Goal: Check status: Check status

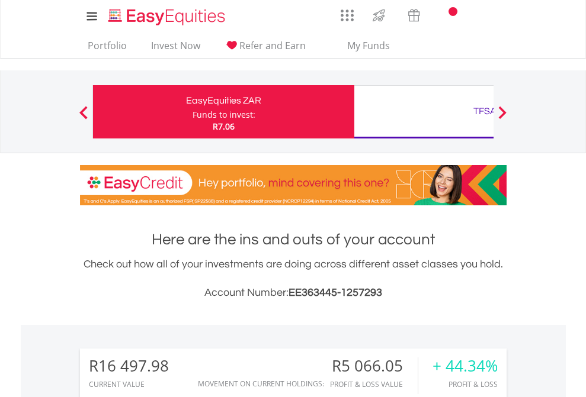
scroll to position [114, 186]
click at [192, 112] on div "Funds to invest:" at bounding box center [223, 115] width 63 height 12
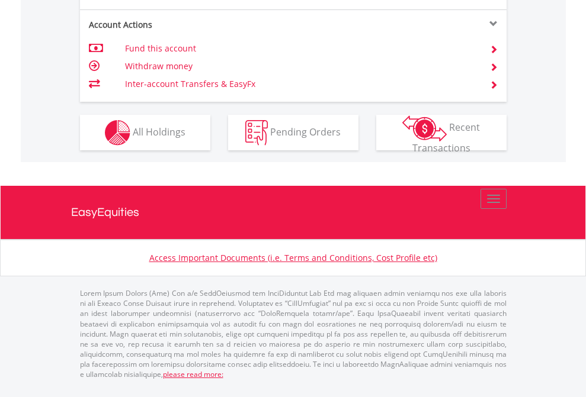
scroll to position [1159, 0]
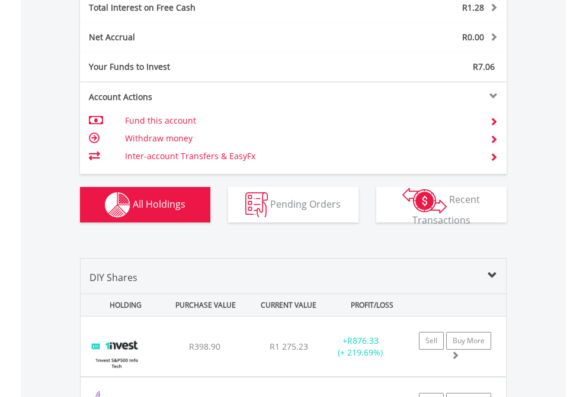
scroll to position [1364, 0]
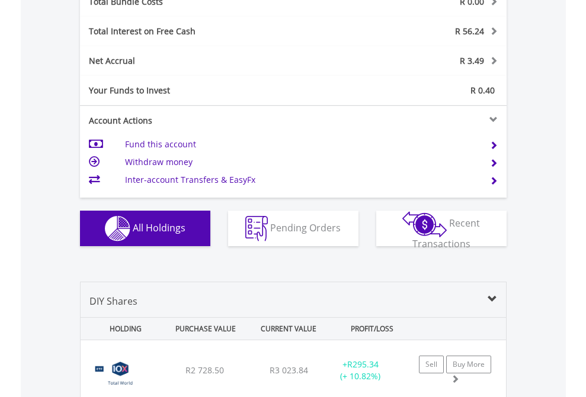
scroll to position [1388, 0]
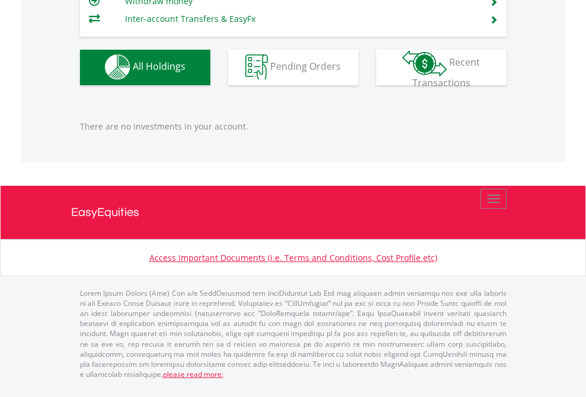
scroll to position [114, 186]
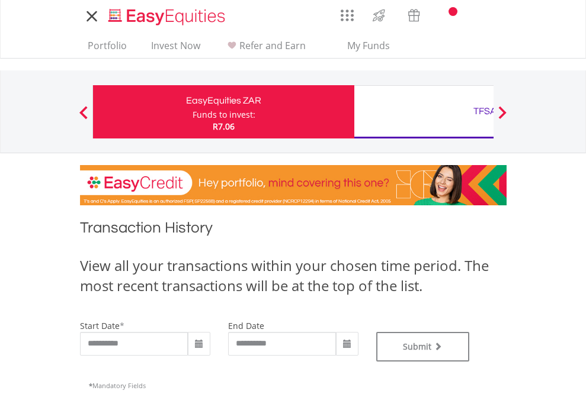
type input "**********"
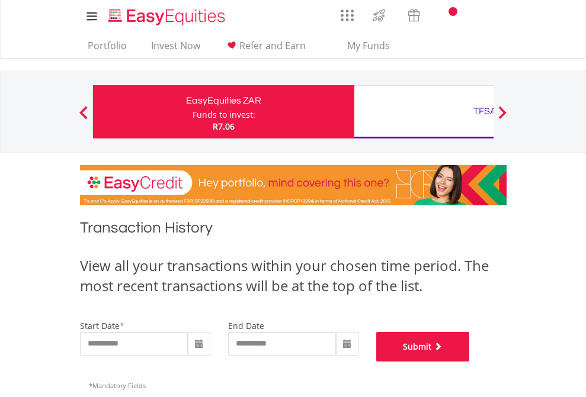
click at [470, 362] on button "Submit" at bounding box center [423, 347] width 94 height 30
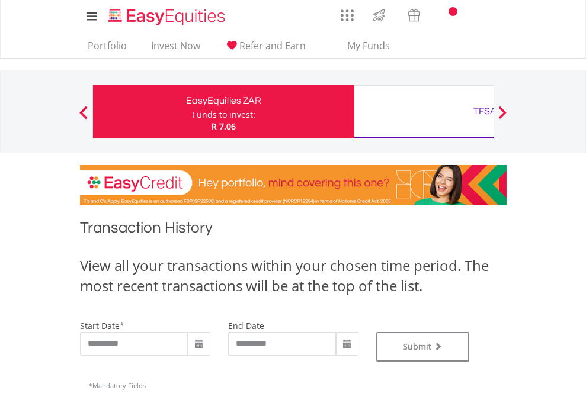
click at [423, 112] on div "TFSA" at bounding box center [484, 111] width 247 height 17
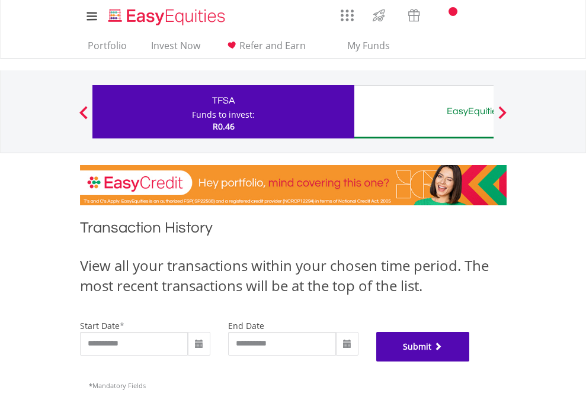
click at [470, 362] on button "Submit" at bounding box center [423, 347] width 94 height 30
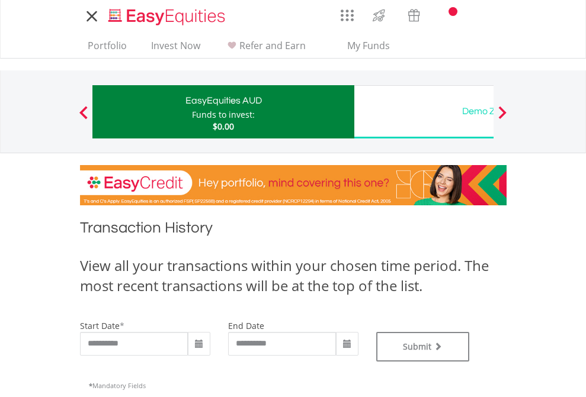
type input "**********"
